Goal: Task Accomplishment & Management: Manage account settings

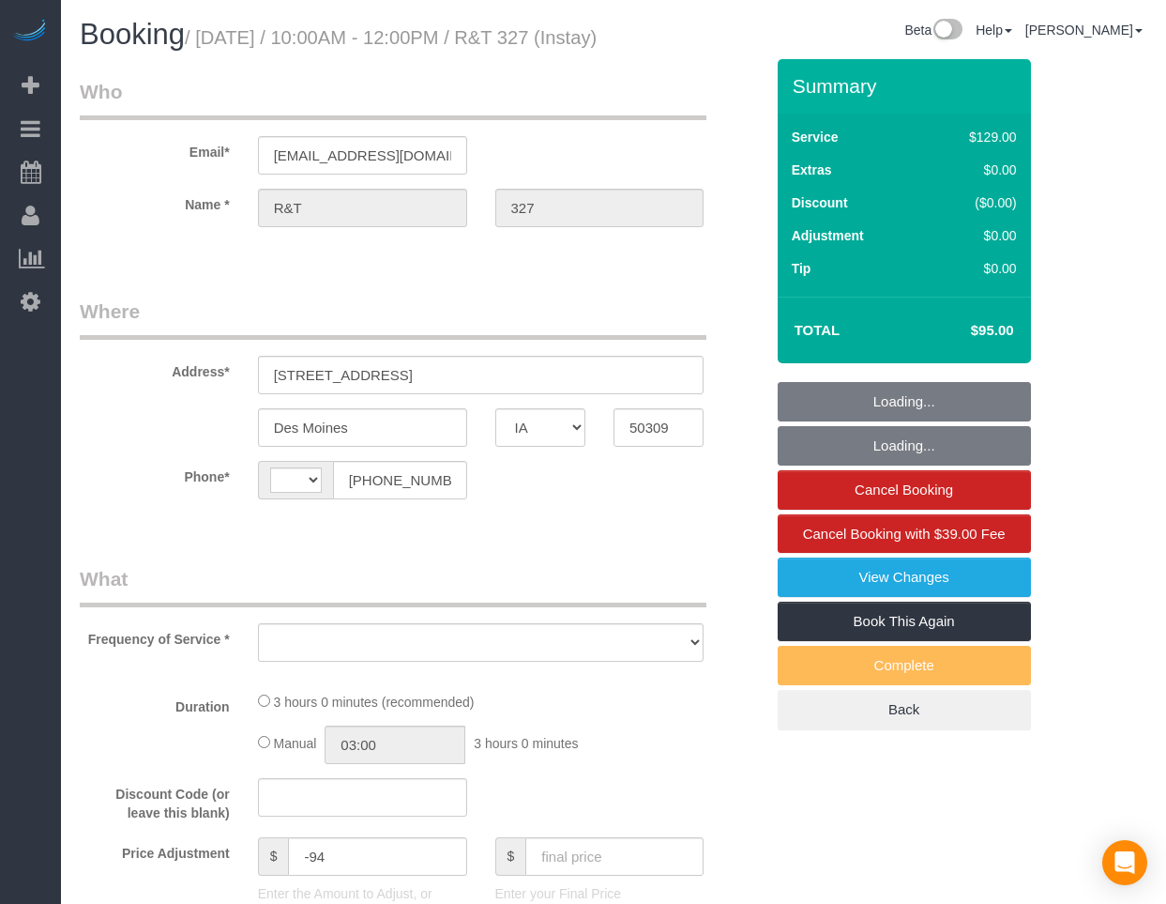
select select "IA"
select select "string:[GEOGRAPHIC_DATA]"
select select "object:565"
select select "spot1"
select select "2"
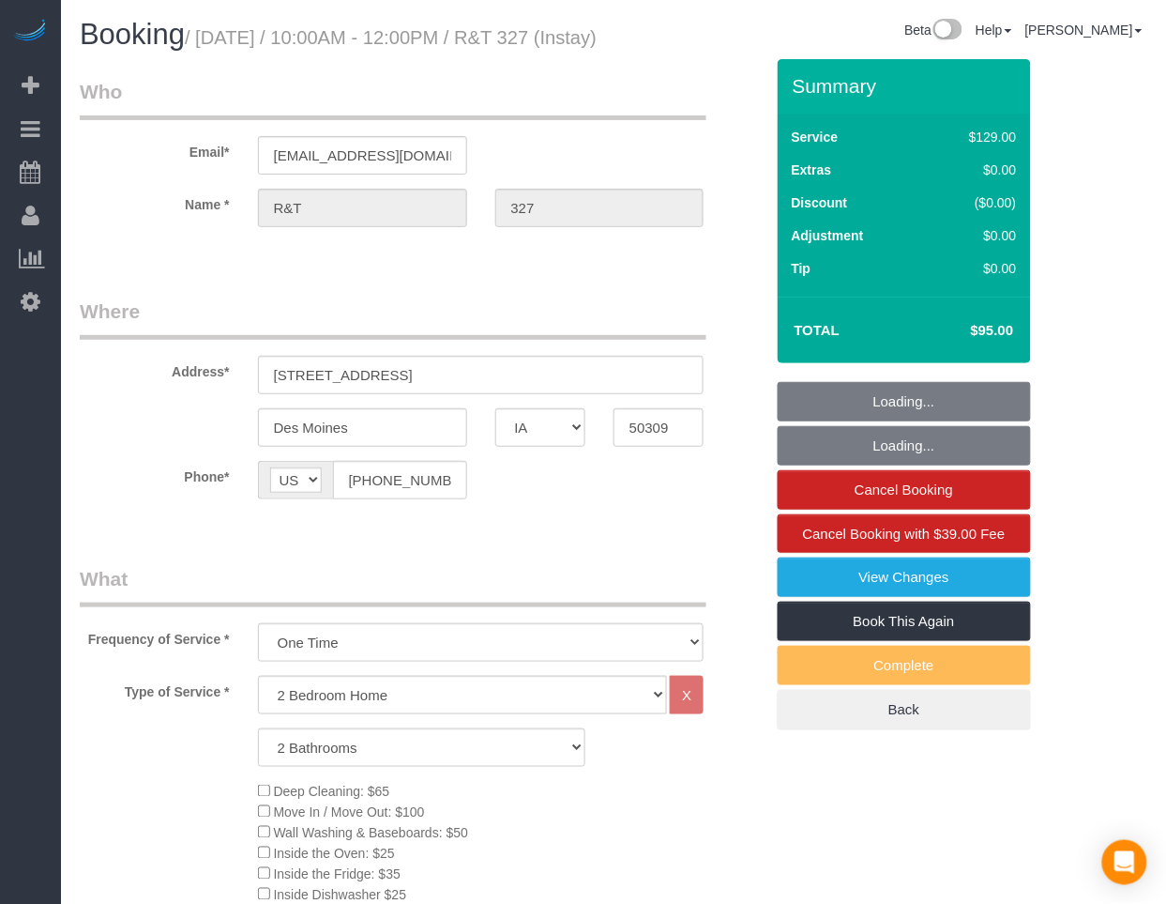
select select "object:729"
select select "2"
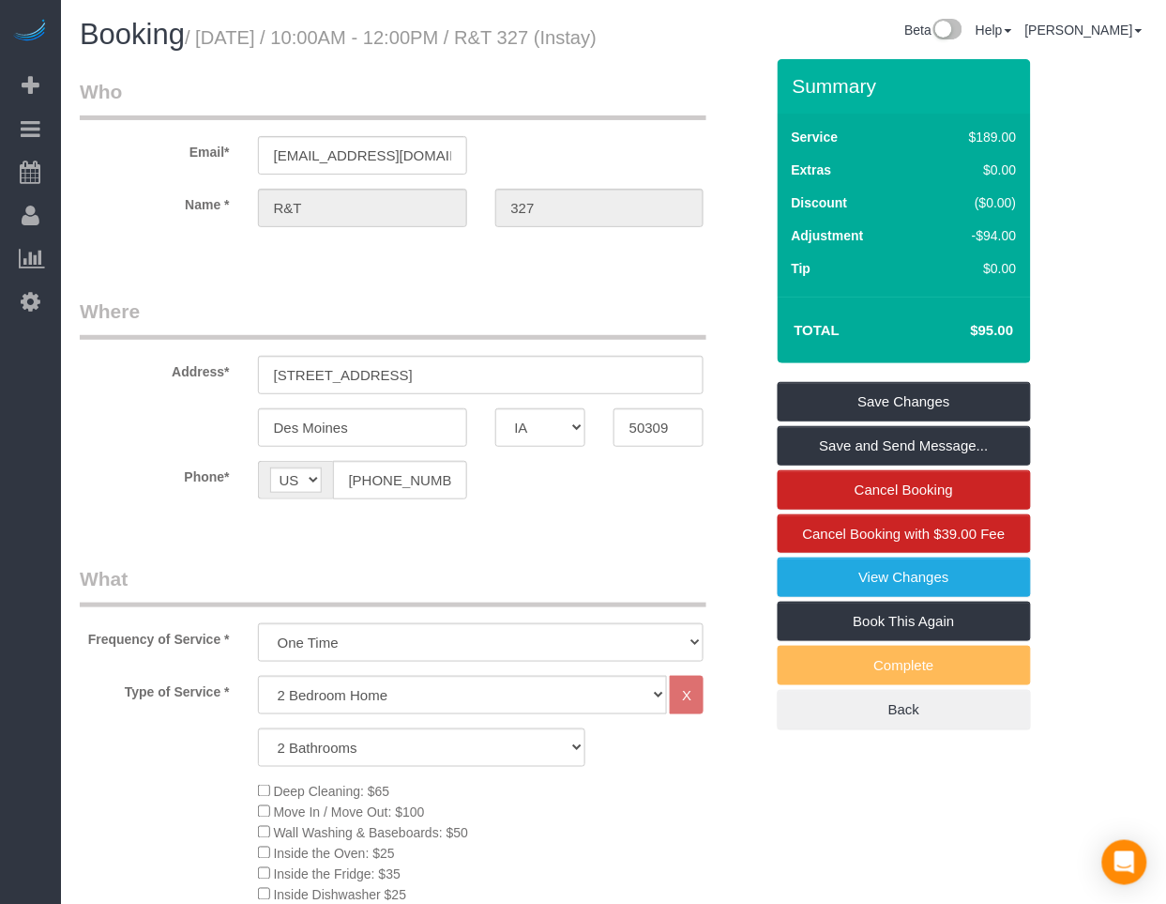
drag, startPoint x: 13, startPoint y: 609, endPoint x: 23, endPoint y: 667, distance: 59.1
click at [25, 667] on div "Beta Add Booking Bookings Active Bookings Cancelled Bookings Quote Inquiries Do…" at bounding box center [30, 452] width 61 height 904
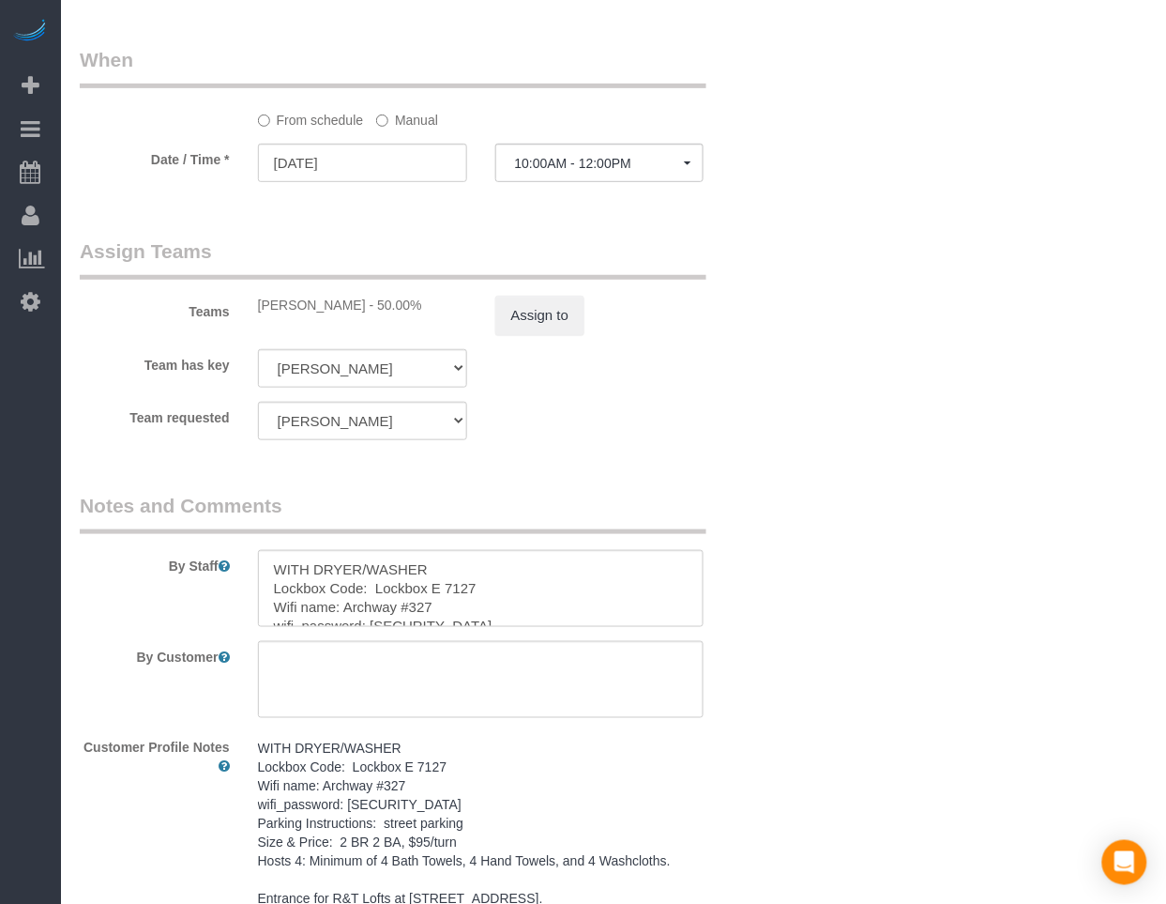
scroll to position [1877, 0]
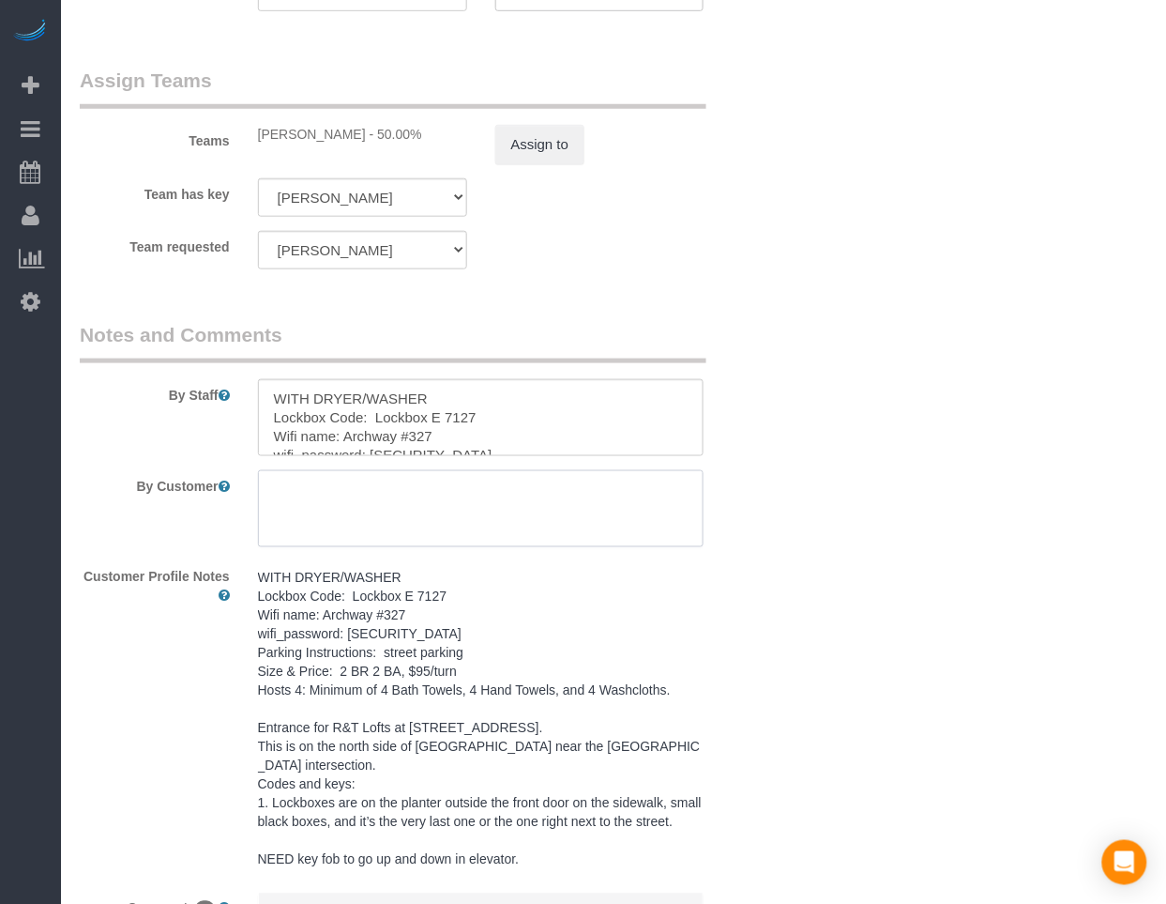
click at [424, 547] on textarea at bounding box center [481, 508] width 447 height 77
type textarea "**same day turnover**"
click at [403, 501] on sui-booking-comments "By Staff By Customer Customer Profile Notes WITH DRYER/WASHER Lockbox Code: Loc…" at bounding box center [422, 660] width 684 height 678
click at [408, 529] on textarea at bounding box center [481, 508] width 447 height 77
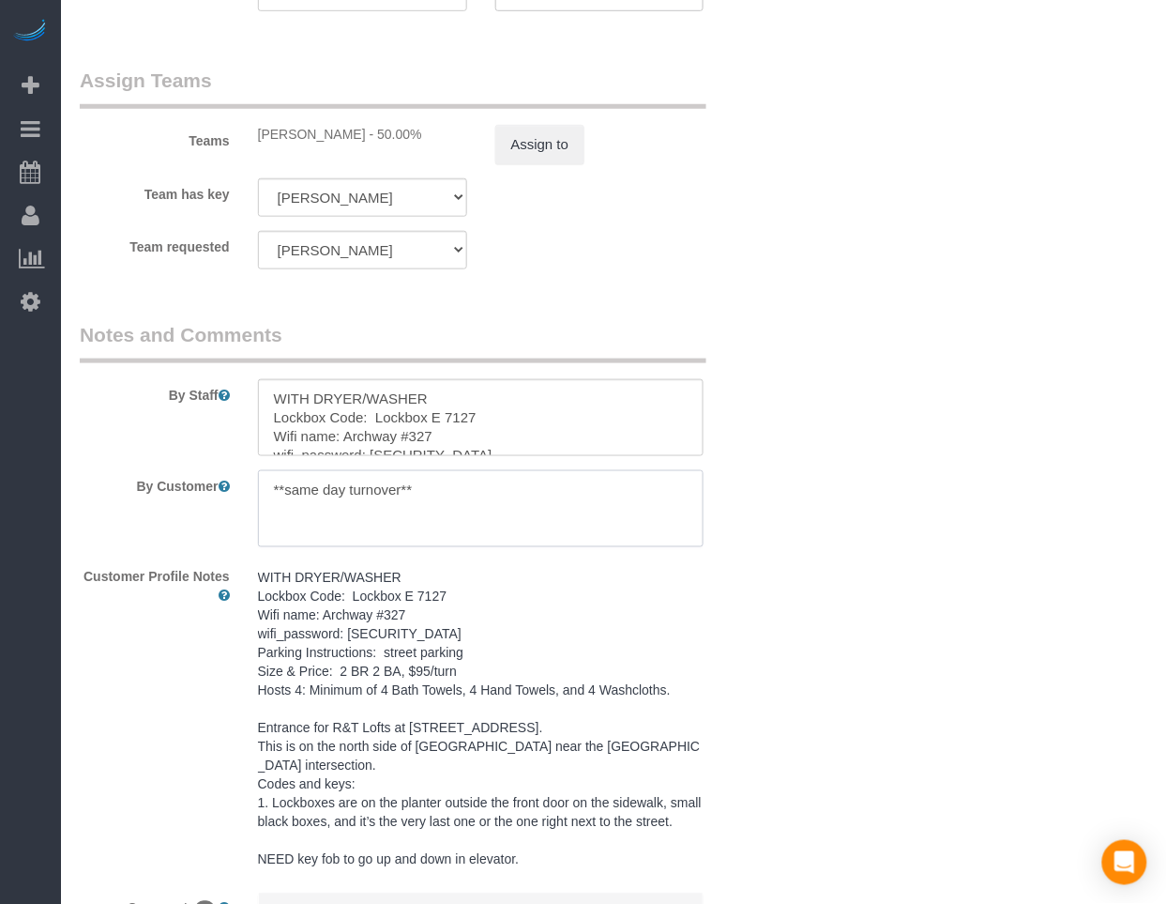
click at [408, 529] on textarea at bounding box center [481, 508] width 447 height 77
click at [301, 432] on textarea at bounding box center [481, 417] width 447 height 77
click at [264, 441] on textarea at bounding box center [481, 417] width 447 height 77
paste textarea "**same day turnover**"
type textarea "**same day turnover** WITH DRYER/WASHER Lockbox Code: Lockbox E 7127 Wifi name:…"
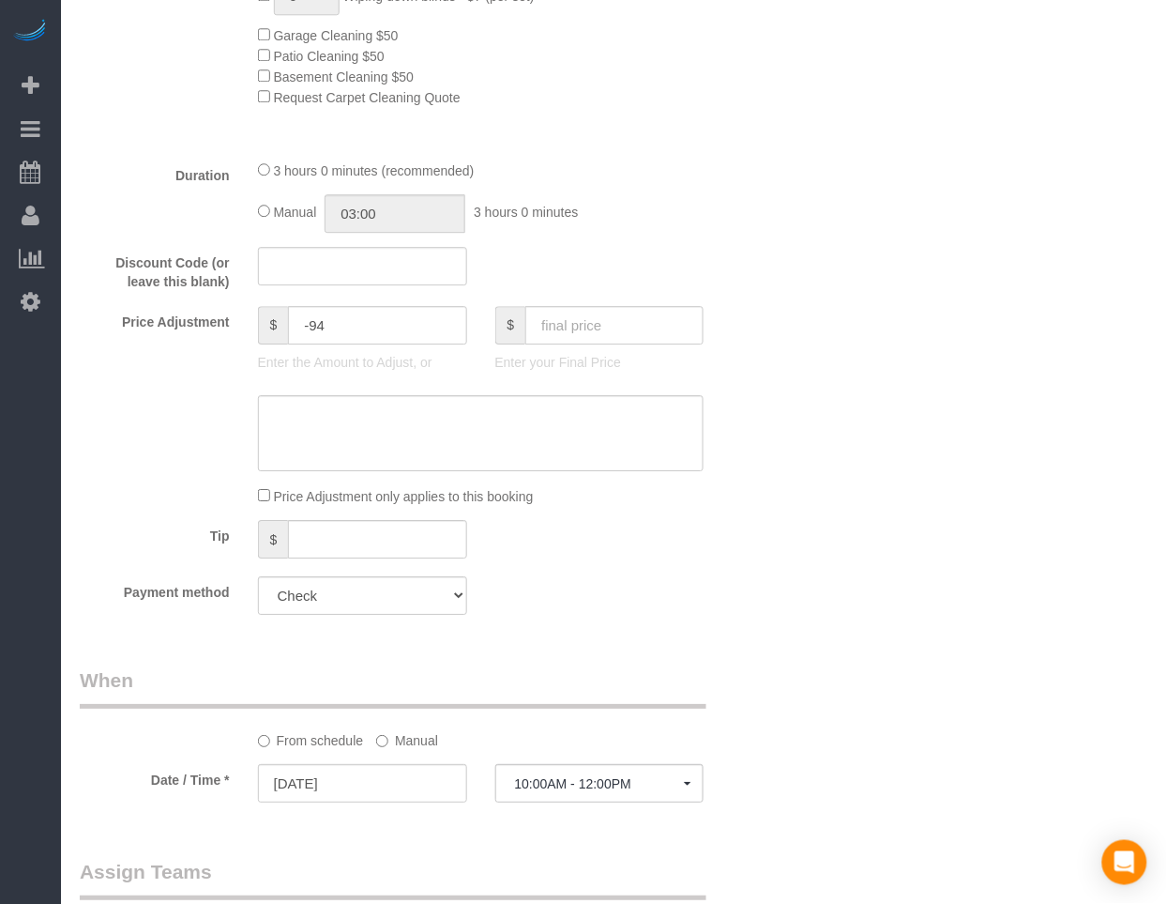
scroll to position [31, 0]
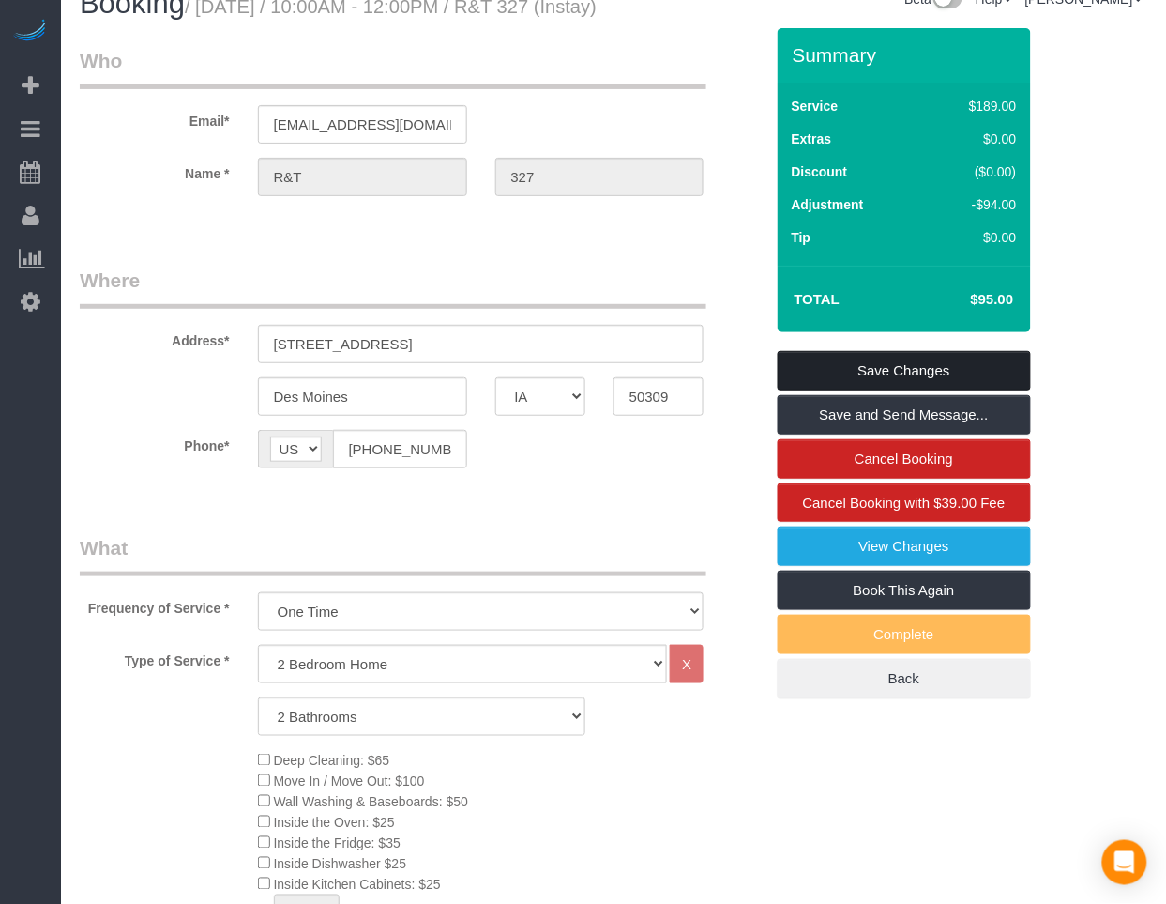
click at [987, 388] on link "Save Changes" at bounding box center [904, 370] width 253 height 39
